Goal: Information Seeking & Learning: Learn about a topic

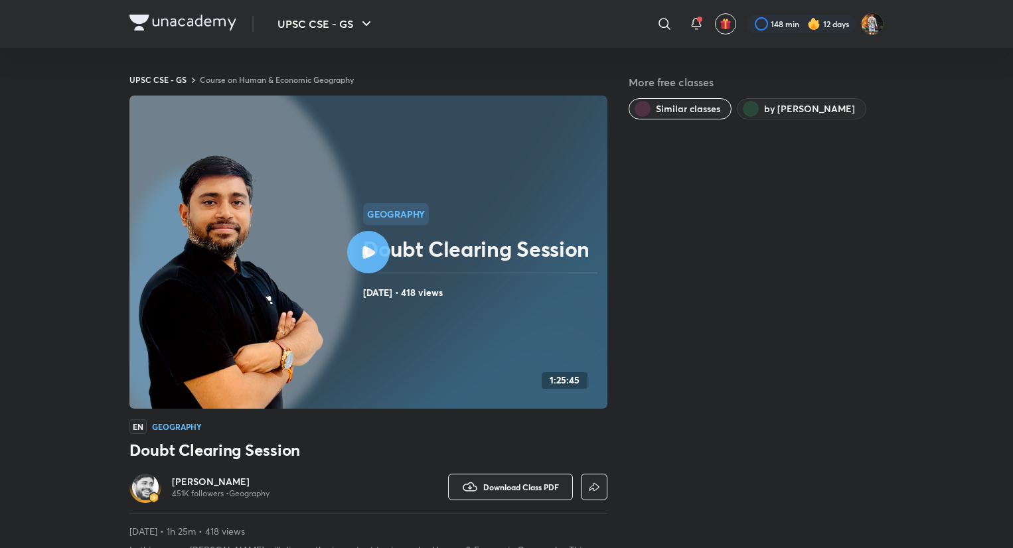
click at [207, 22] on img at bounding box center [182, 23] width 107 height 16
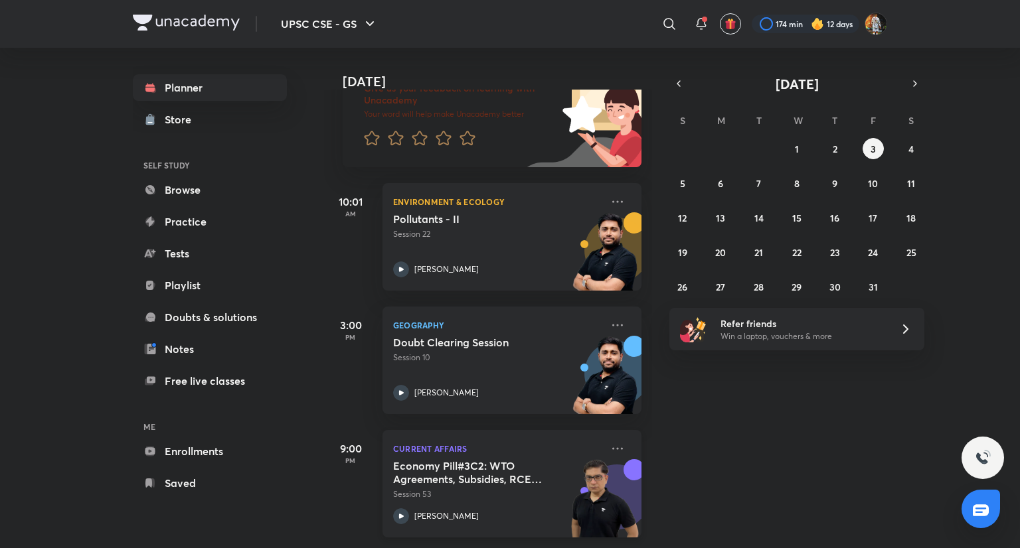
click at [556, 489] on p "Session 53" at bounding box center [497, 495] width 208 height 12
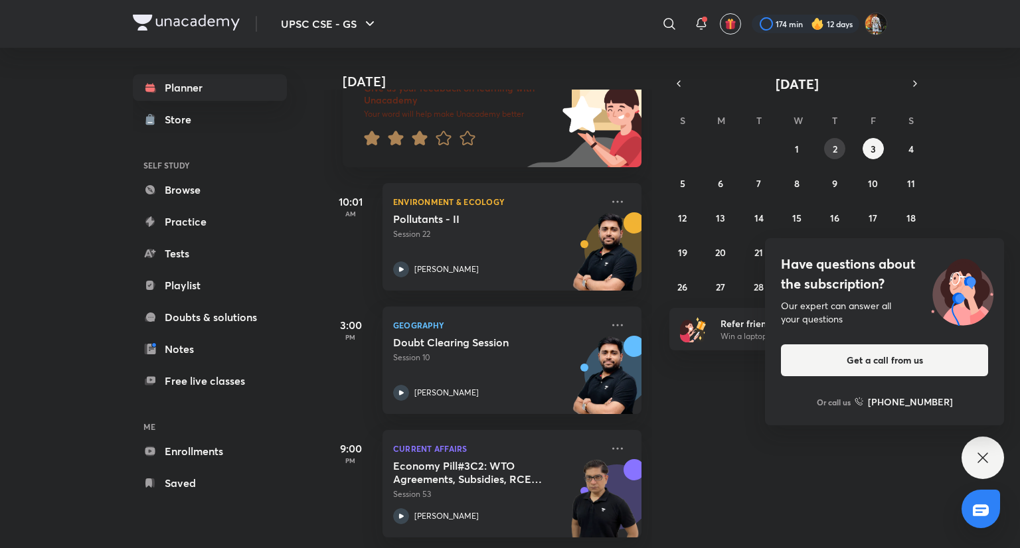
click at [840, 152] on button "2" at bounding box center [834, 148] width 21 height 21
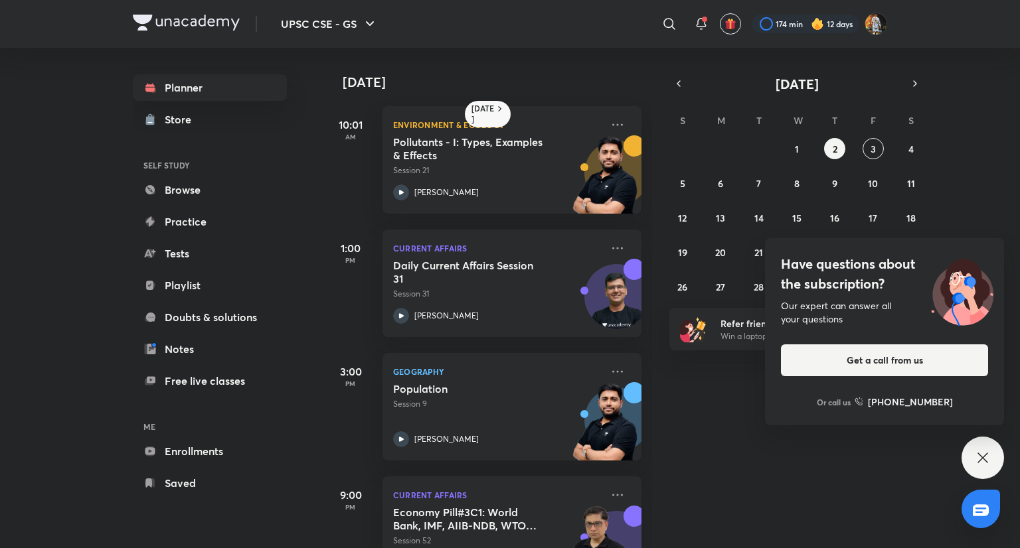
click at [980, 445] on div "Have questions about the subscription? Our expert can answer all your questions…" at bounding box center [982, 458] width 42 height 42
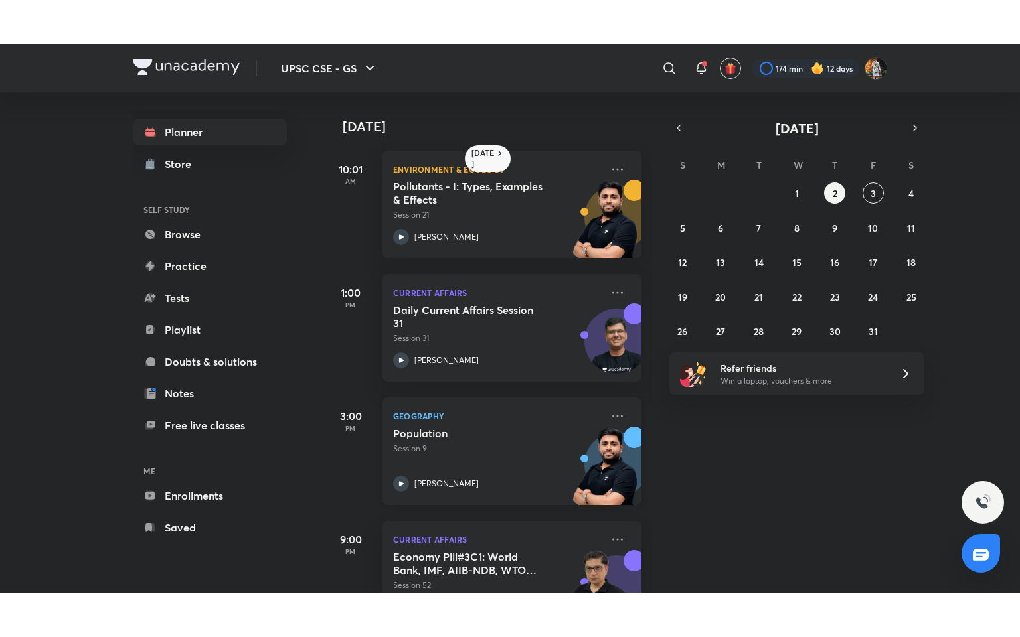
scroll to position [56, 0]
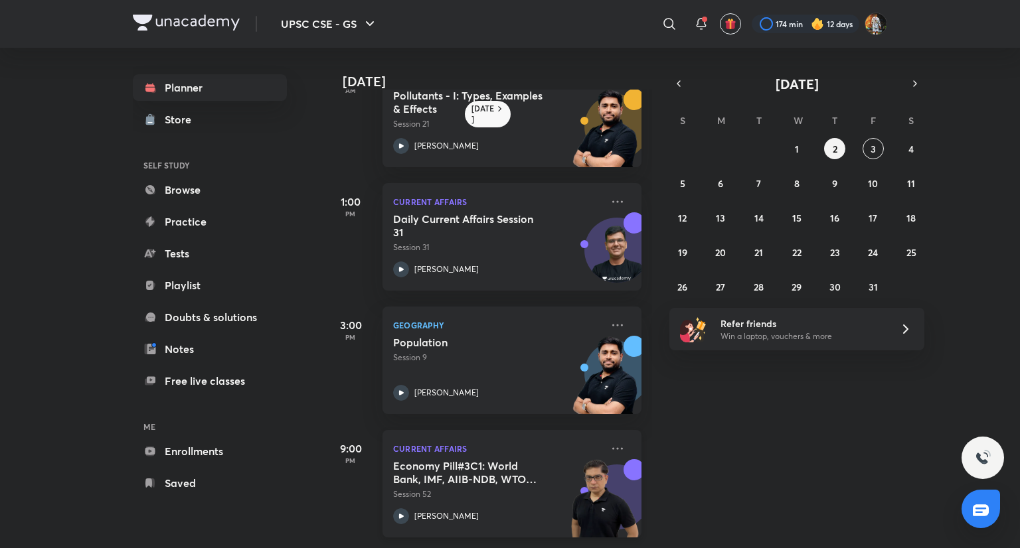
click at [570, 472] on img at bounding box center [604, 505] width 73 height 92
